Goal: Contribute content: Add original content to the website for others to see

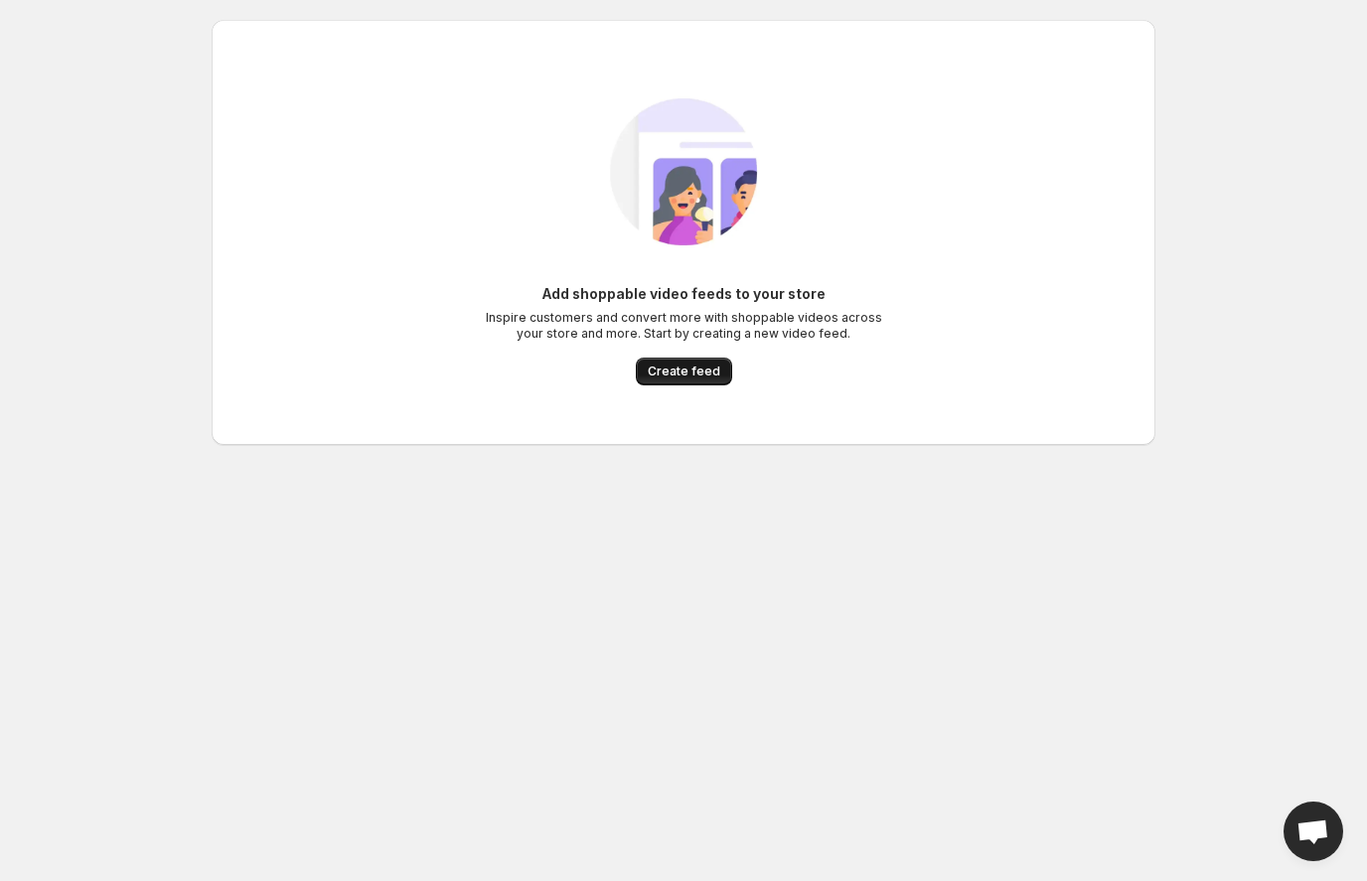
click at [698, 377] on span "Create feed" at bounding box center [684, 372] width 73 height 16
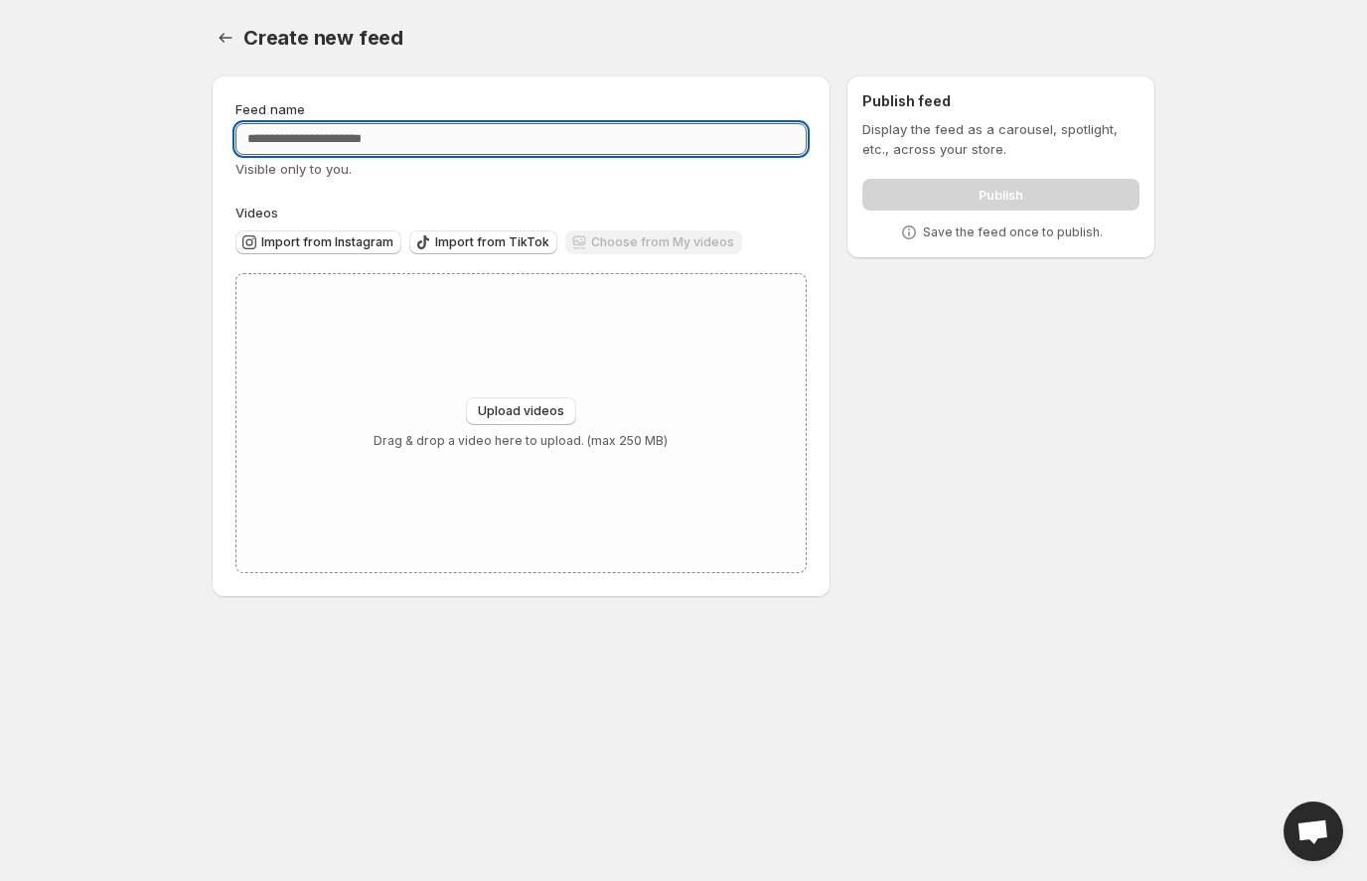
click at [369, 137] on input "Feed name" at bounding box center [520, 139] width 571 height 32
click at [457, 193] on div "Feed name Visible only to you. Videos Import from Instagram Import from TikTok …" at bounding box center [520, 336] width 571 height 474
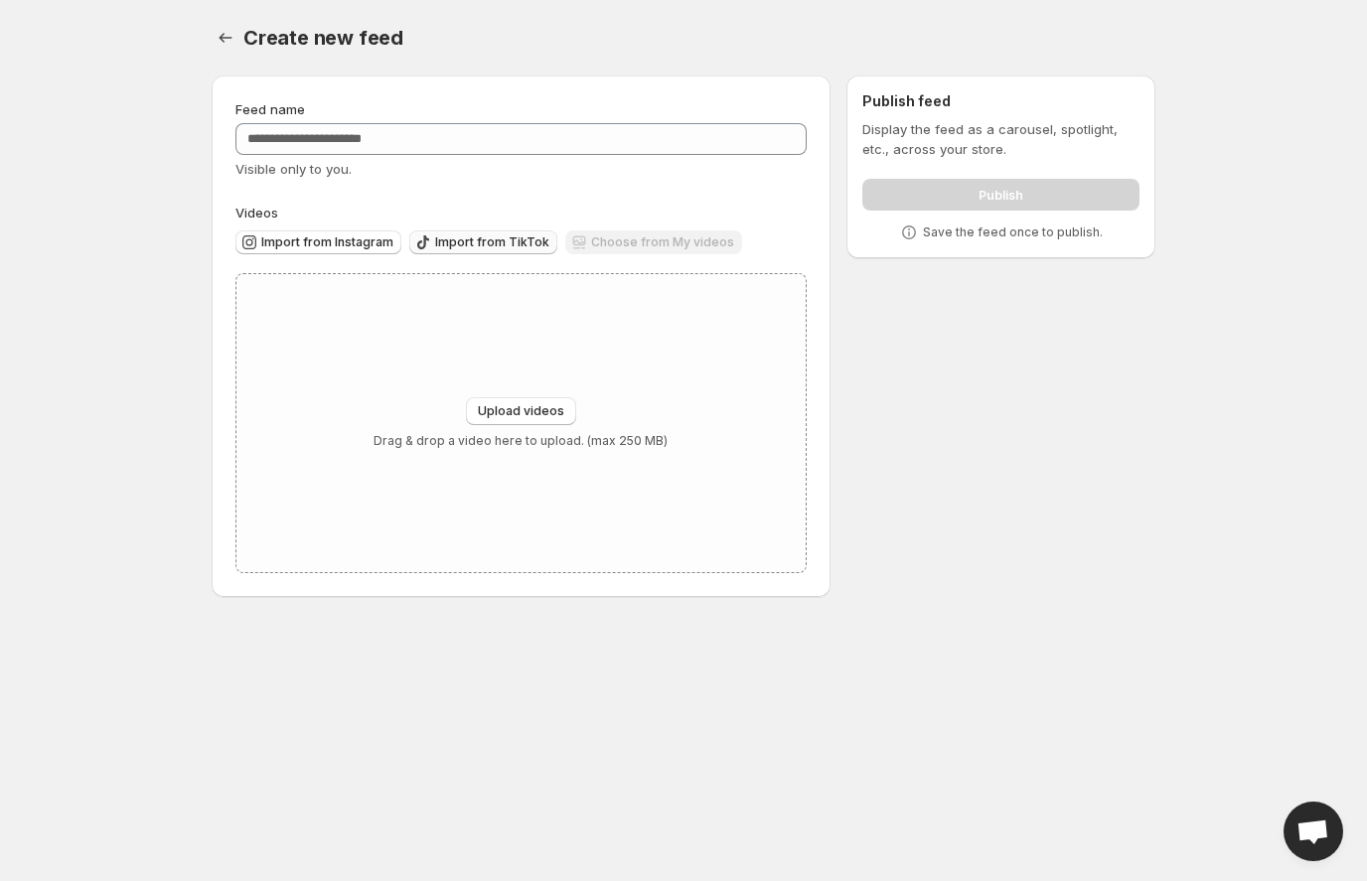
click at [476, 253] on button "Import from TikTok" at bounding box center [483, 242] width 148 height 24
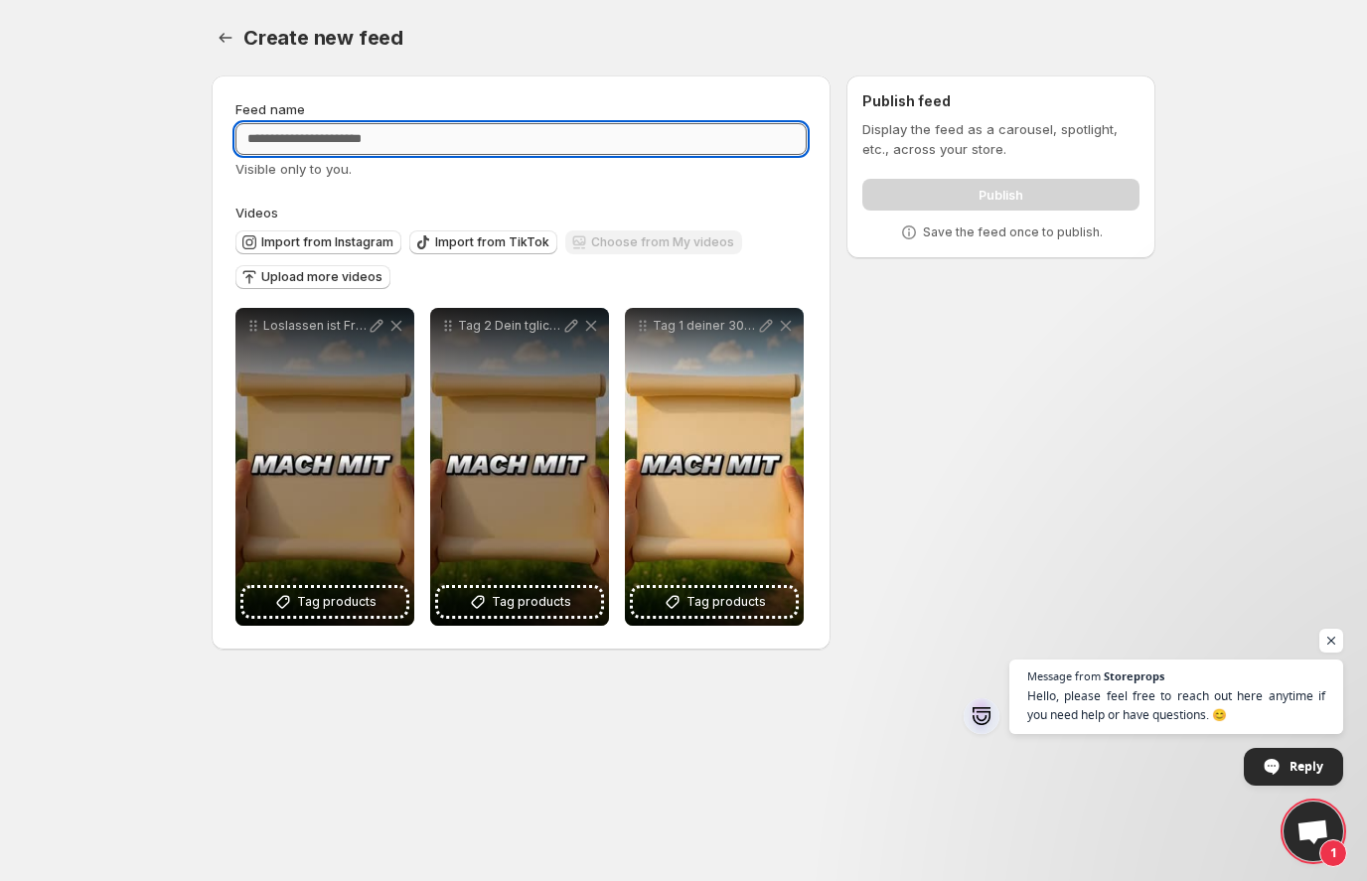
click at [444, 138] on input "Feed name" at bounding box center [520, 139] width 571 height 32
type input "**********"
click at [522, 198] on div "**********" at bounding box center [520, 362] width 571 height 527
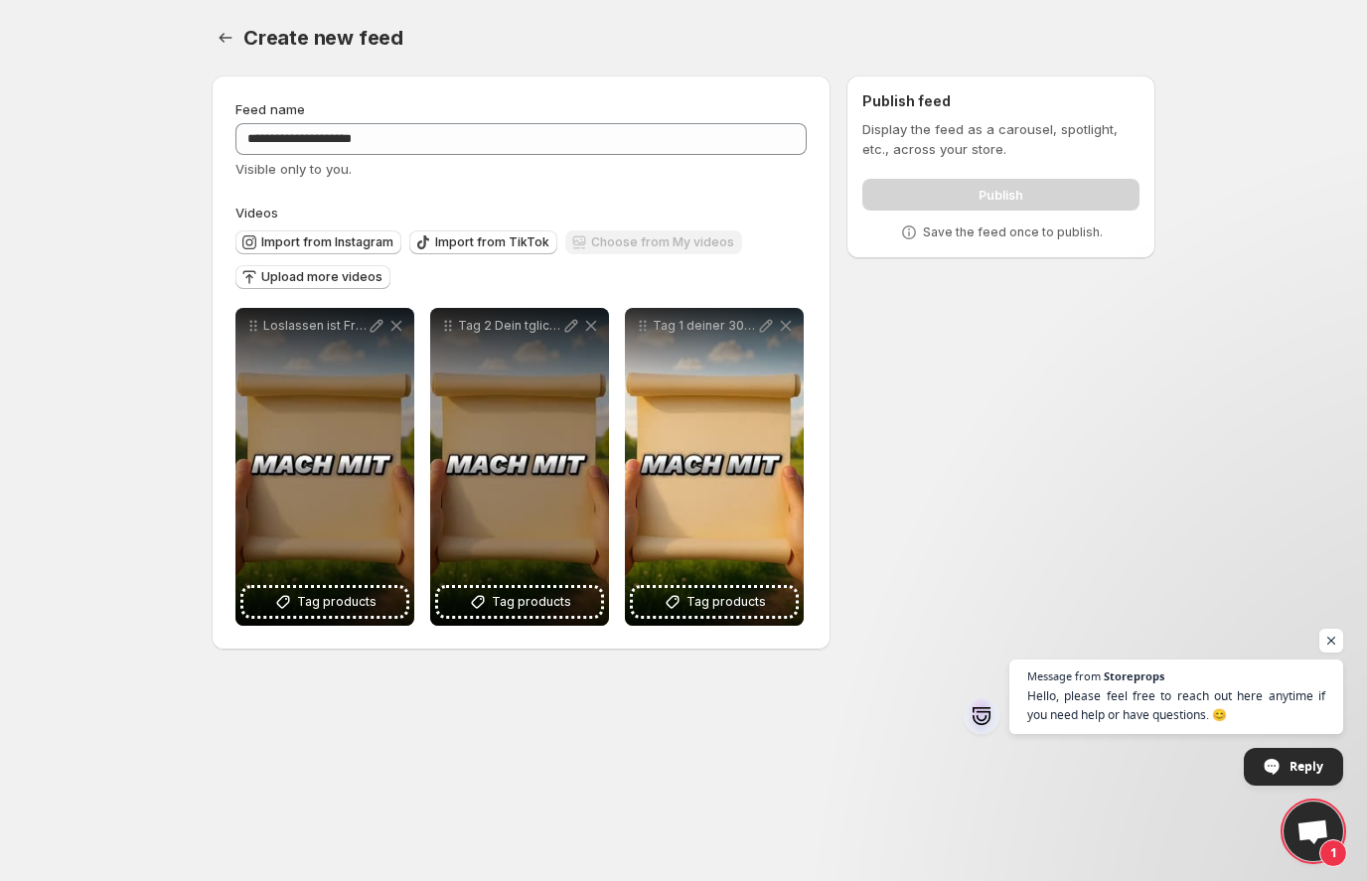
click at [1014, 190] on div "Publish" at bounding box center [1000, 191] width 277 height 40
click at [1332, 636] on span "Open chat" at bounding box center [1331, 641] width 25 height 25
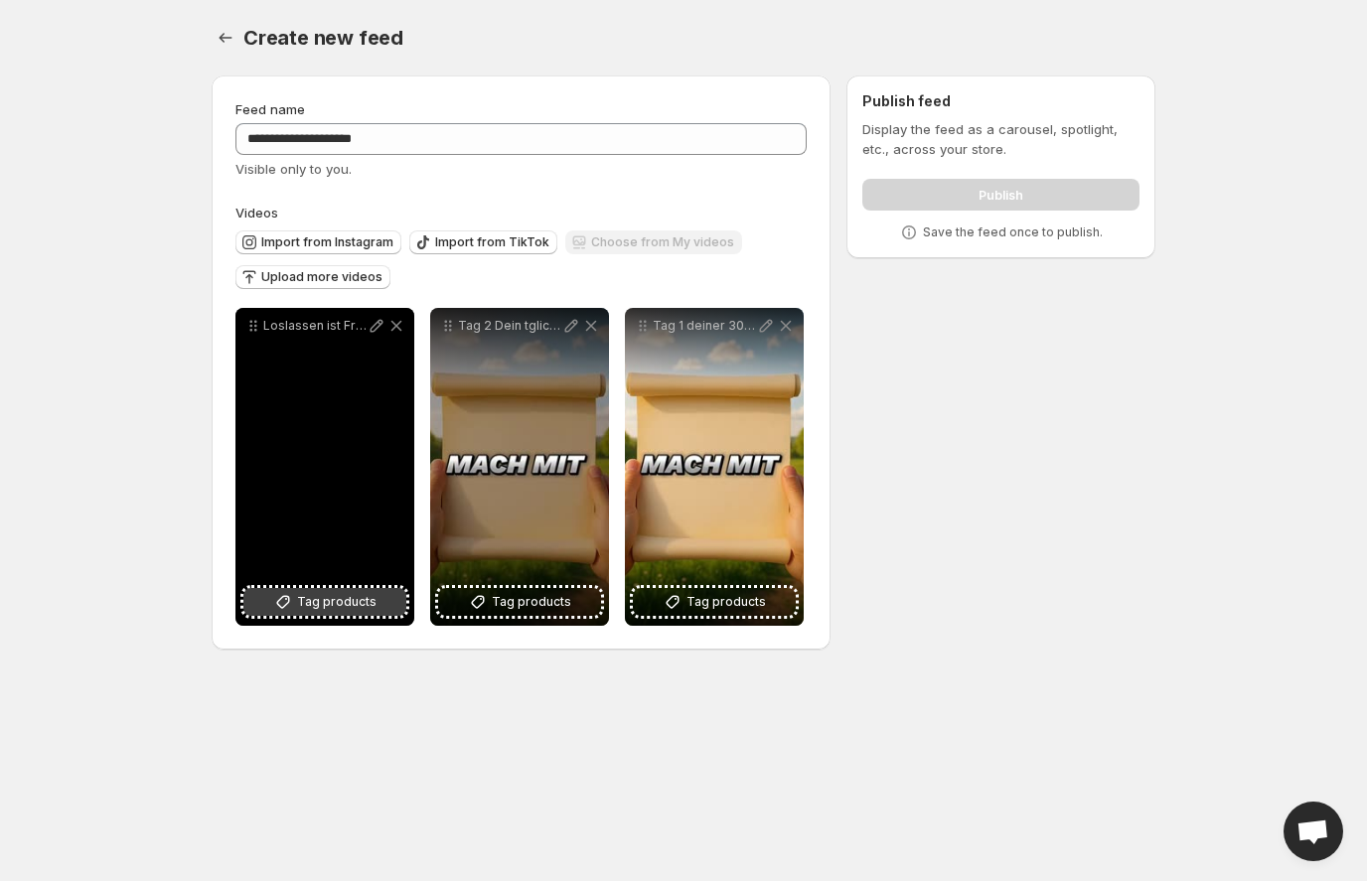
click at [311, 607] on span "Tag products" at bounding box center [336, 602] width 79 height 20
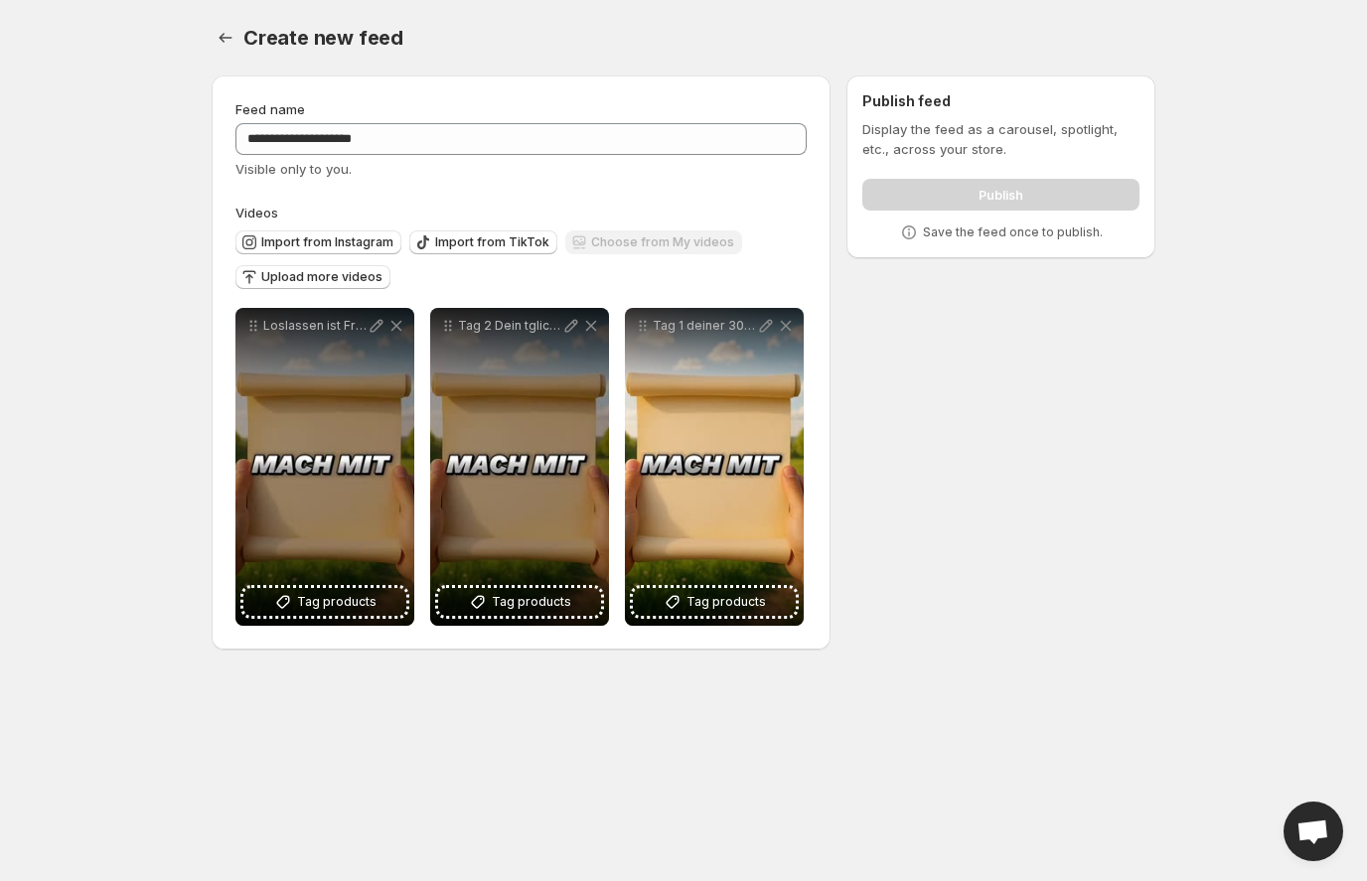
click at [1003, 198] on div "Publish" at bounding box center [1000, 191] width 277 height 40
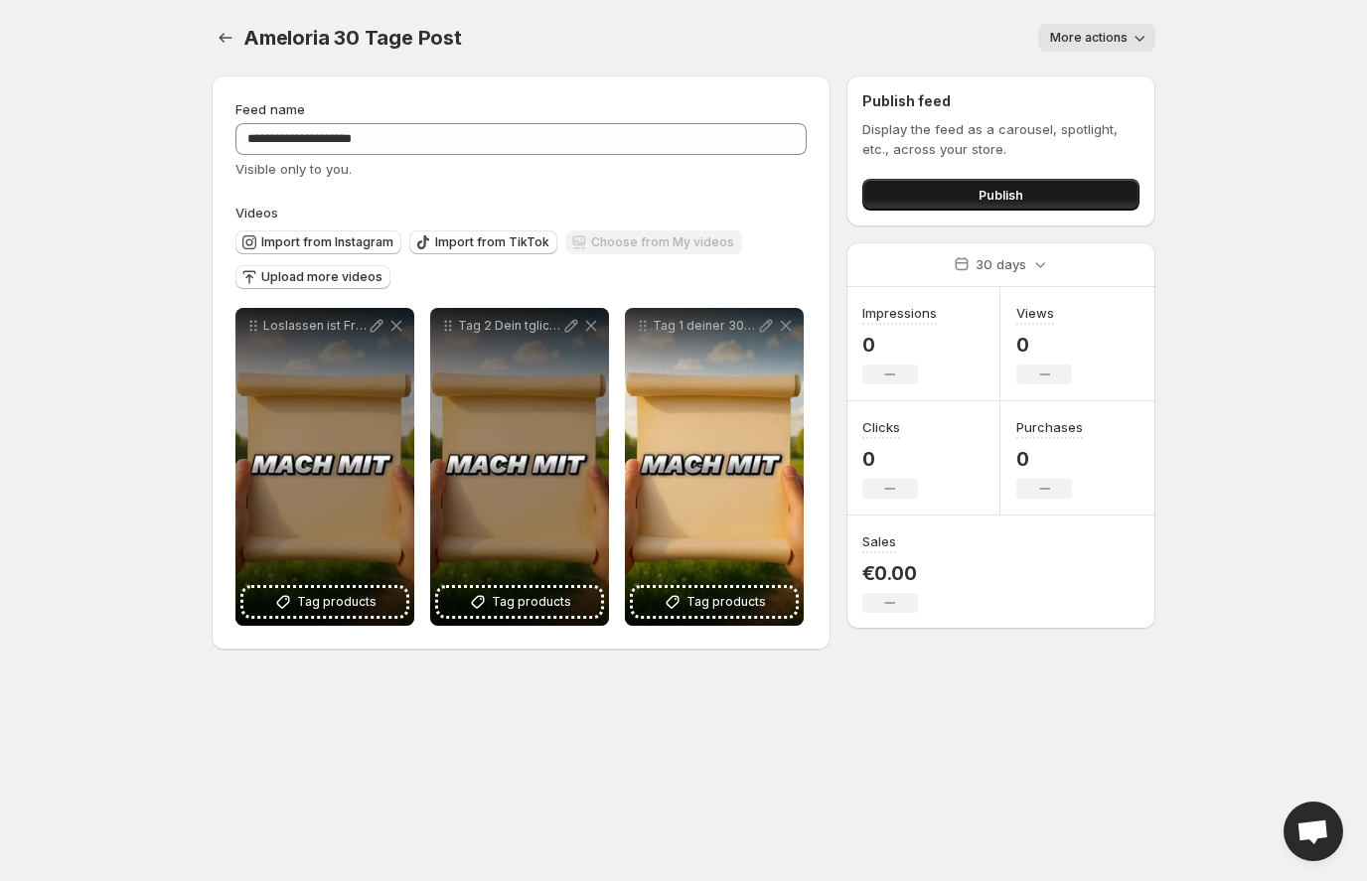
click at [971, 197] on button "Publish" at bounding box center [1000, 195] width 277 height 32
